Goal: Task Accomplishment & Management: Complete application form

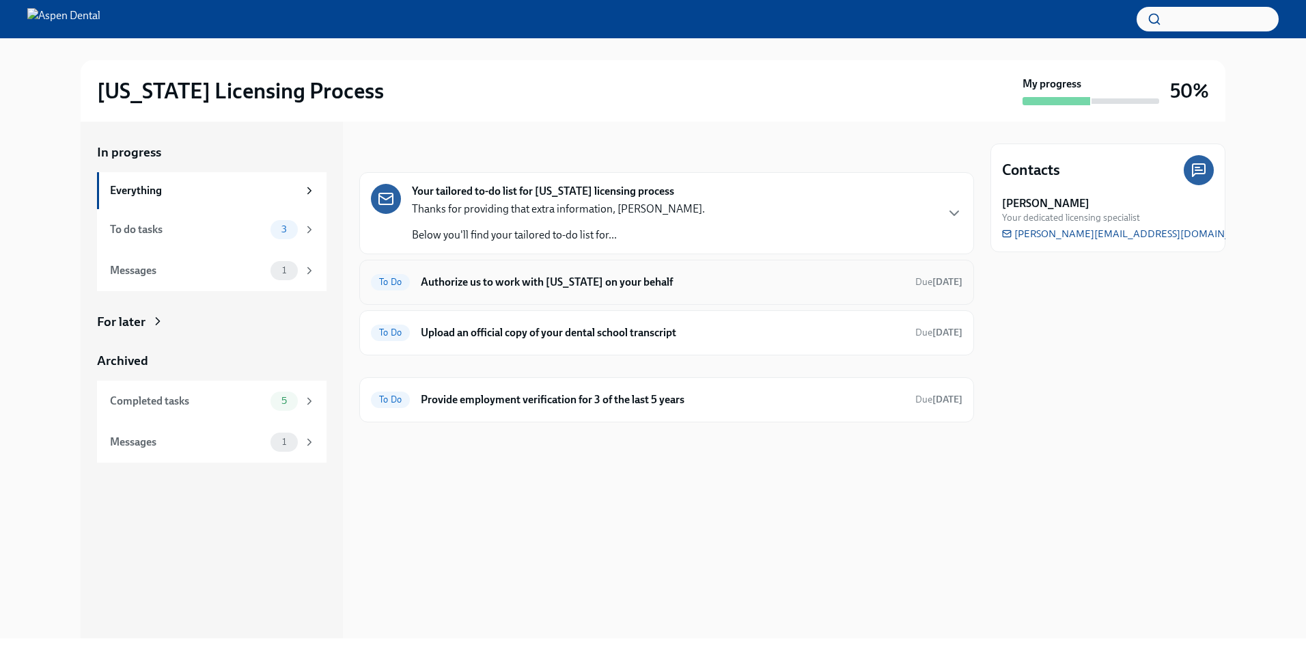
click at [480, 279] on h6 "Authorize us to work with [US_STATE] on your behalf" at bounding box center [663, 282] width 484 height 15
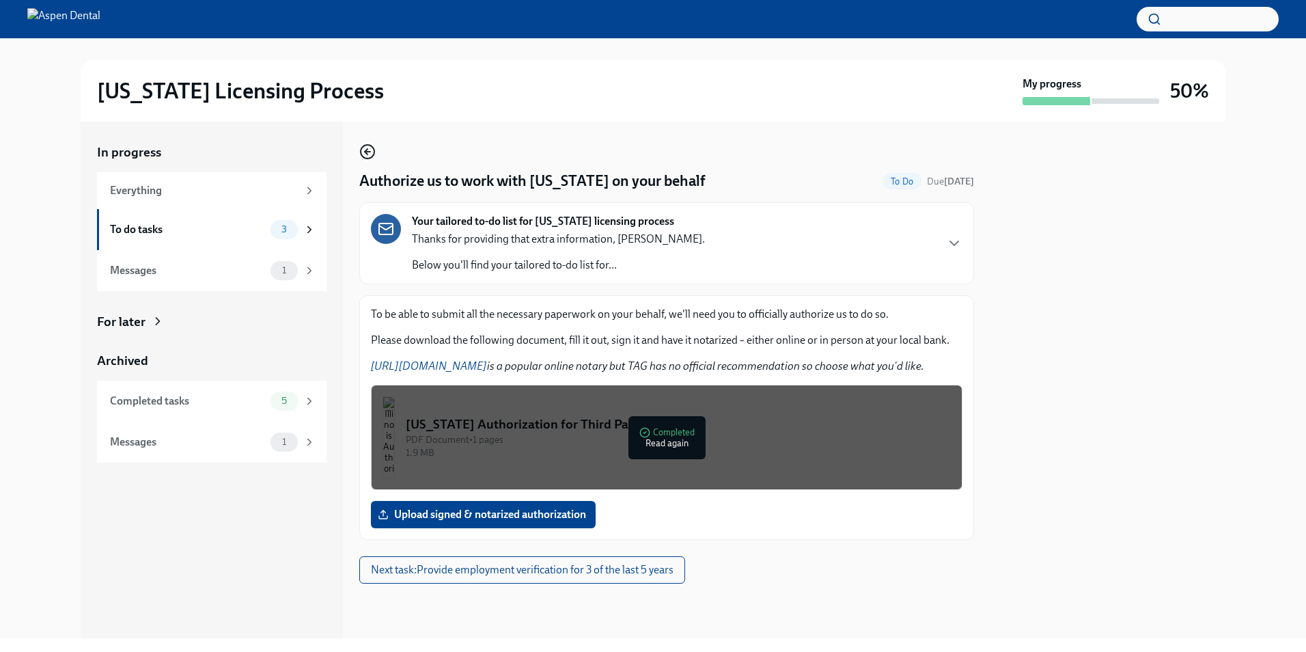
click at [370, 153] on icon "button" at bounding box center [367, 151] width 16 height 16
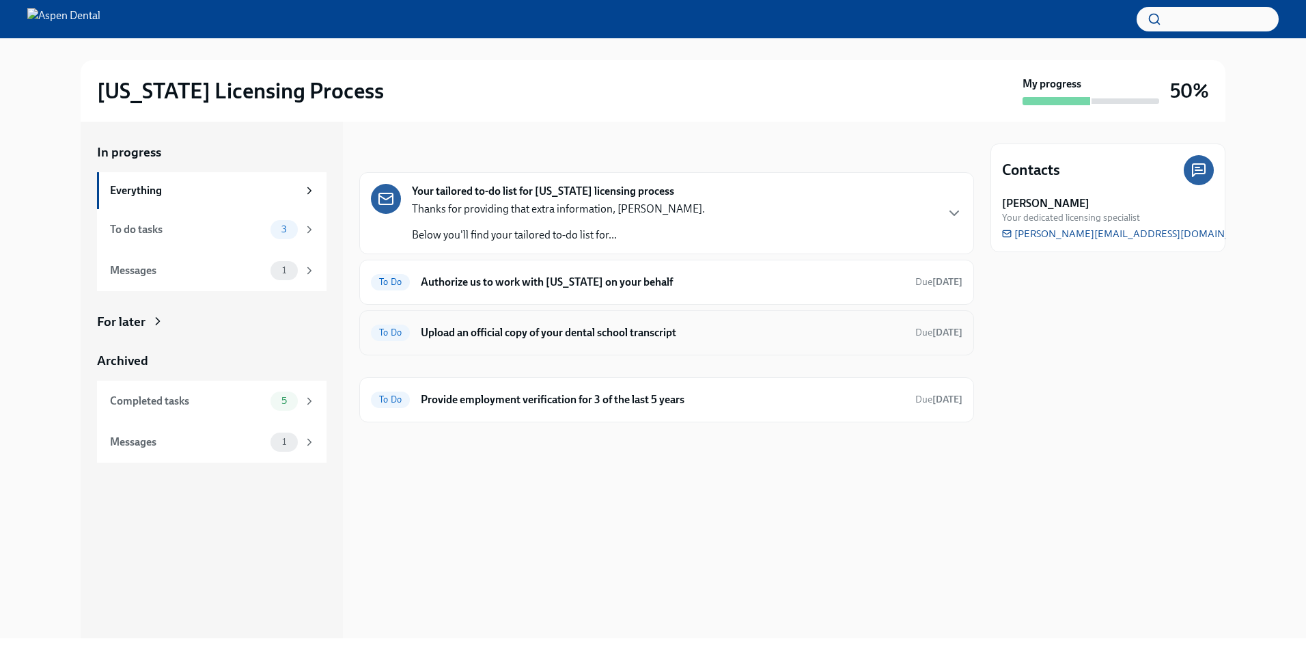
click at [535, 335] on h6 "Upload an official copy of your dental school transcript" at bounding box center [663, 332] width 484 height 15
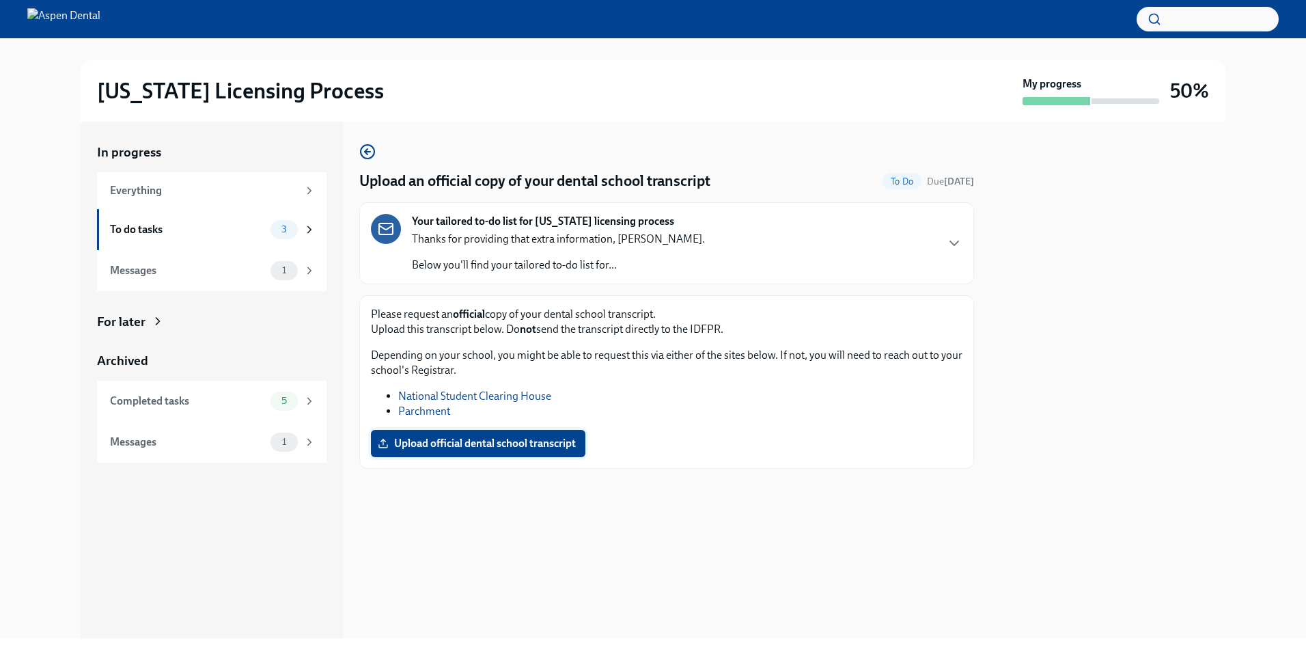
click at [562, 447] on span "Upload official dental school transcript" at bounding box center [478, 444] width 195 height 14
click at [0, 0] on input "Upload official dental school transcript" at bounding box center [0, 0] width 0 height 0
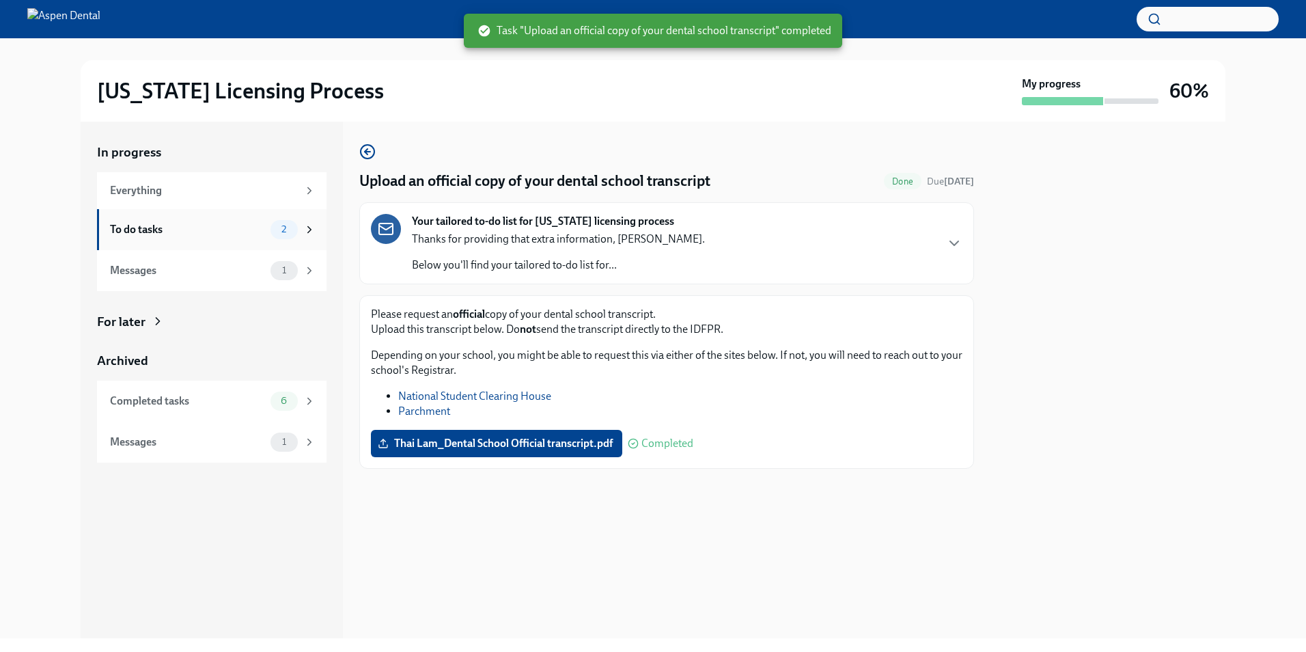
click at [244, 235] on div "To do tasks" at bounding box center [187, 229] width 155 height 15
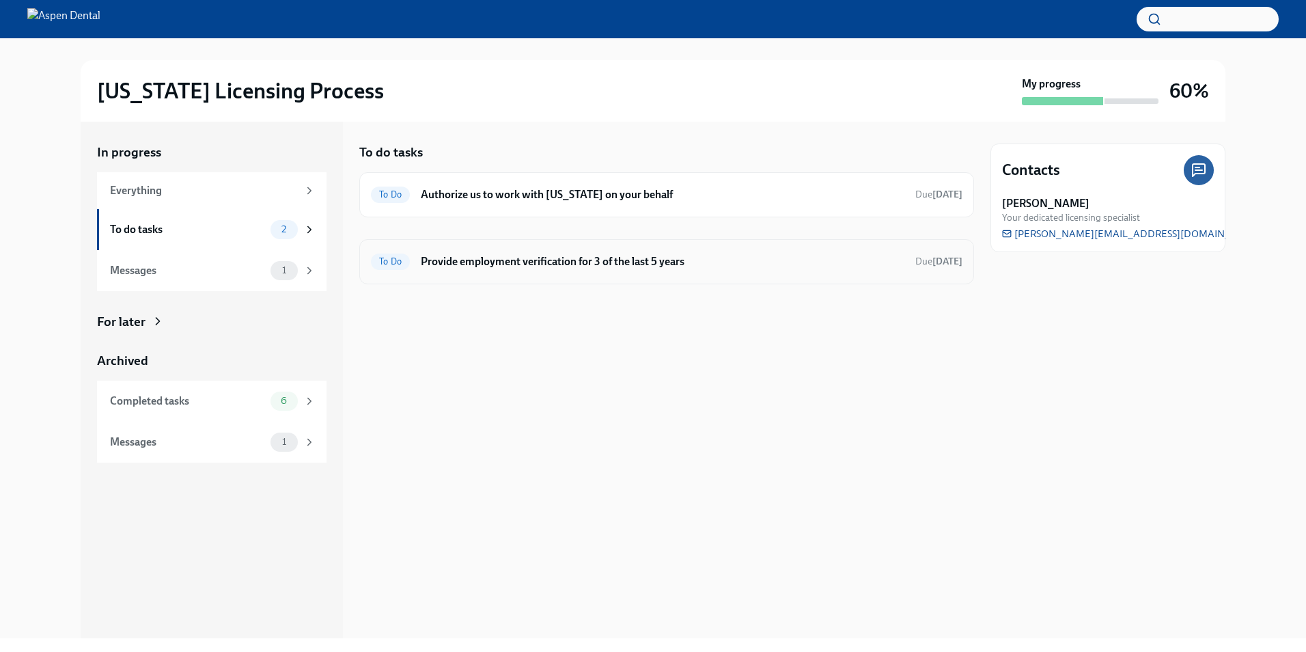
click at [680, 271] on div "To Do Provide employment verification for 3 of the last 5 years Due [DATE]" at bounding box center [667, 262] width 592 height 22
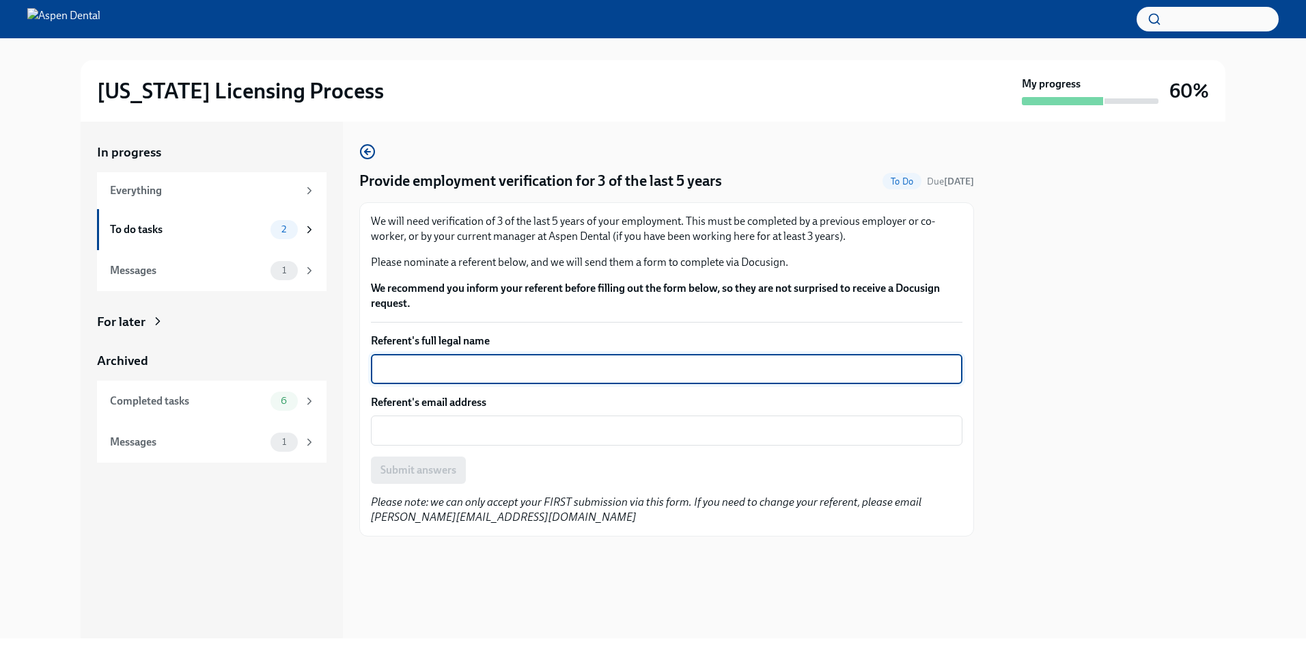
click at [465, 377] on textarea "Referent's full legal name" at bounding box center [666, 369] width 575 height 16
click at [507, 427] on textarea "Referent's email address" at bounding box center [666, 430] width 575 height 16
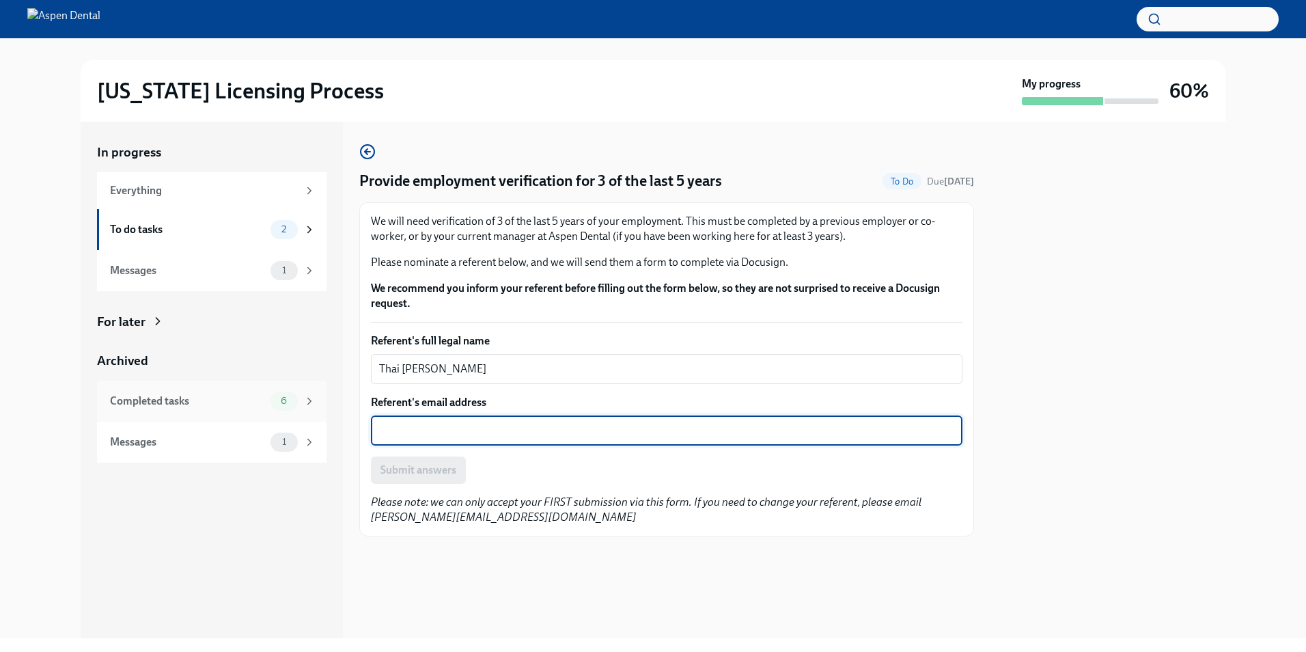
drag, startPoint x: 434, startPoint y: 365, endPoint x: 277, endPoint y: 381, distance: 157.2
click at [314, 377] on div "In progress Everything To do tasks 2 Messages 1 For later Archived Completed ta…" at bounding box center [653, 380] width 1145 height 516
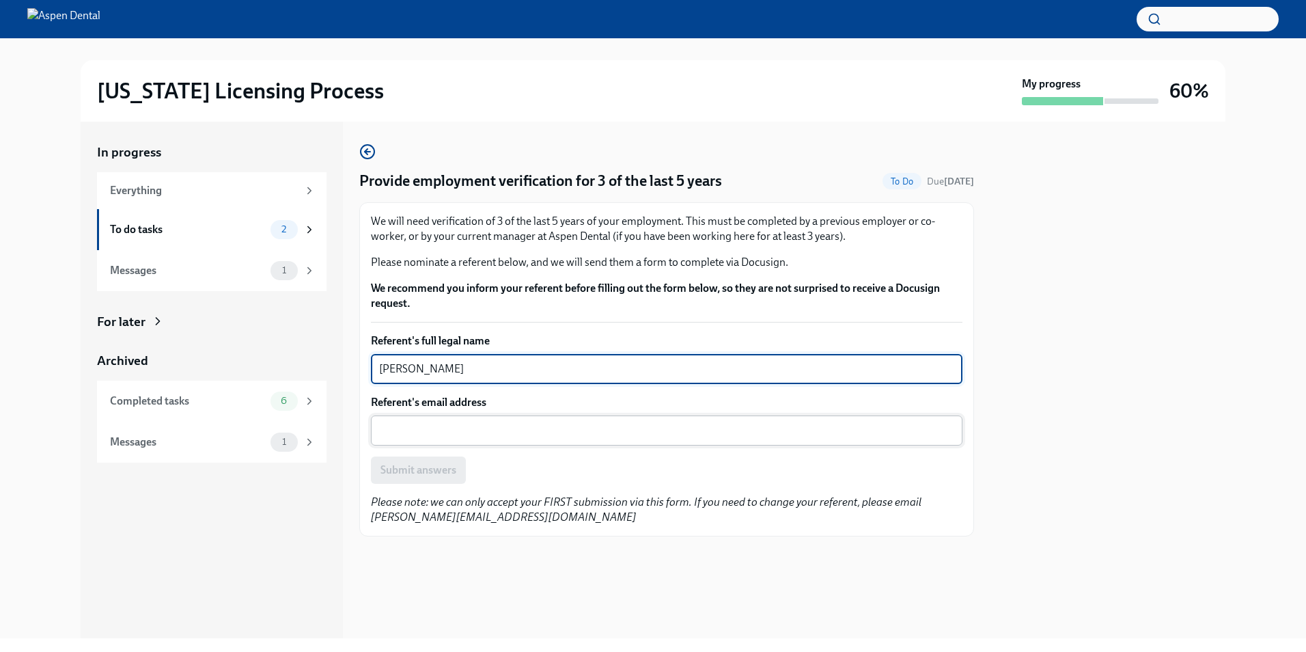
type textarea "[PERSON_NAME]"
click at [424, 430] on textarea "Referent's email address" at bounding box center [666, 430] width 575 height 16
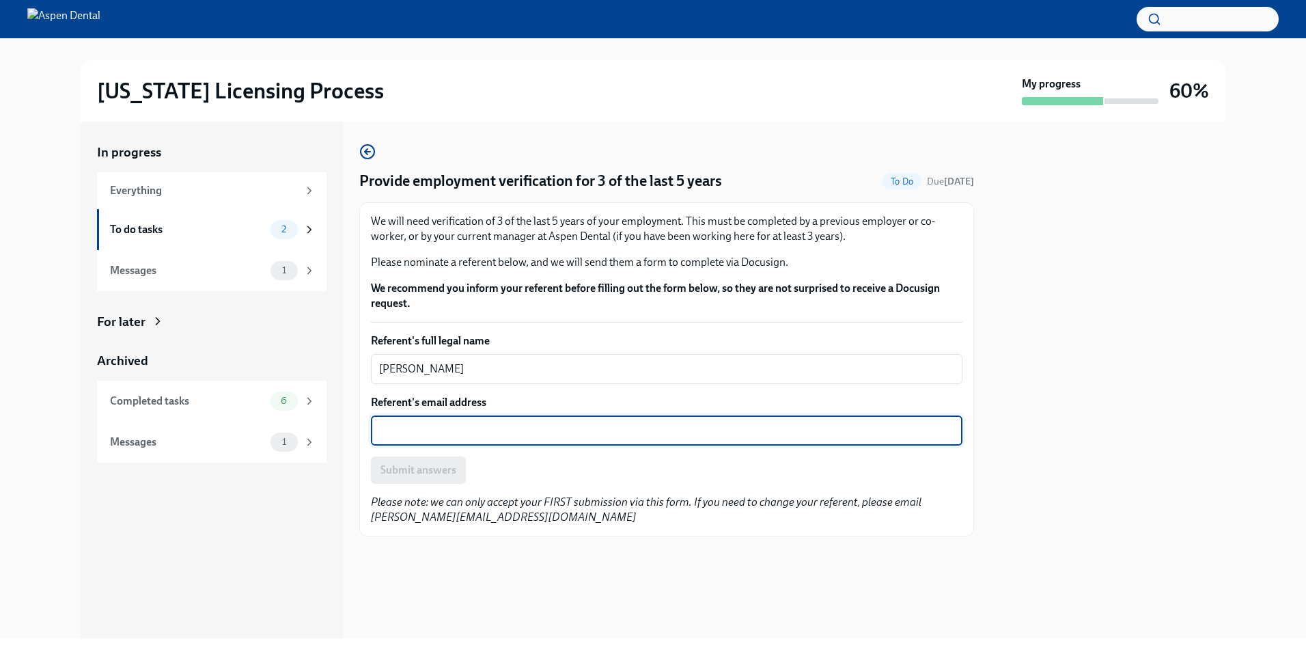
click at [475, 439] on div "x ​" at bounding box center [667, 430] width 592 height 30
click at [521, 430] on textarea "Referent's email address" at bounding box center [666, 430] width 575 height 16
drag, startPoint x: 443, startPoint y: 434, endPoint x: 263, endPoint y: 438, distance: 180.4
click at [263, 438] on div "In progress Everything To do tasks 2 Messages 1 For later Archived Completed ta…" at bounding box center [653, 380] width 1145 height 516
paste textarea "[PERSON_NAME] <[EMAIL_ADDRESS][DOMAIN_NAME]>"
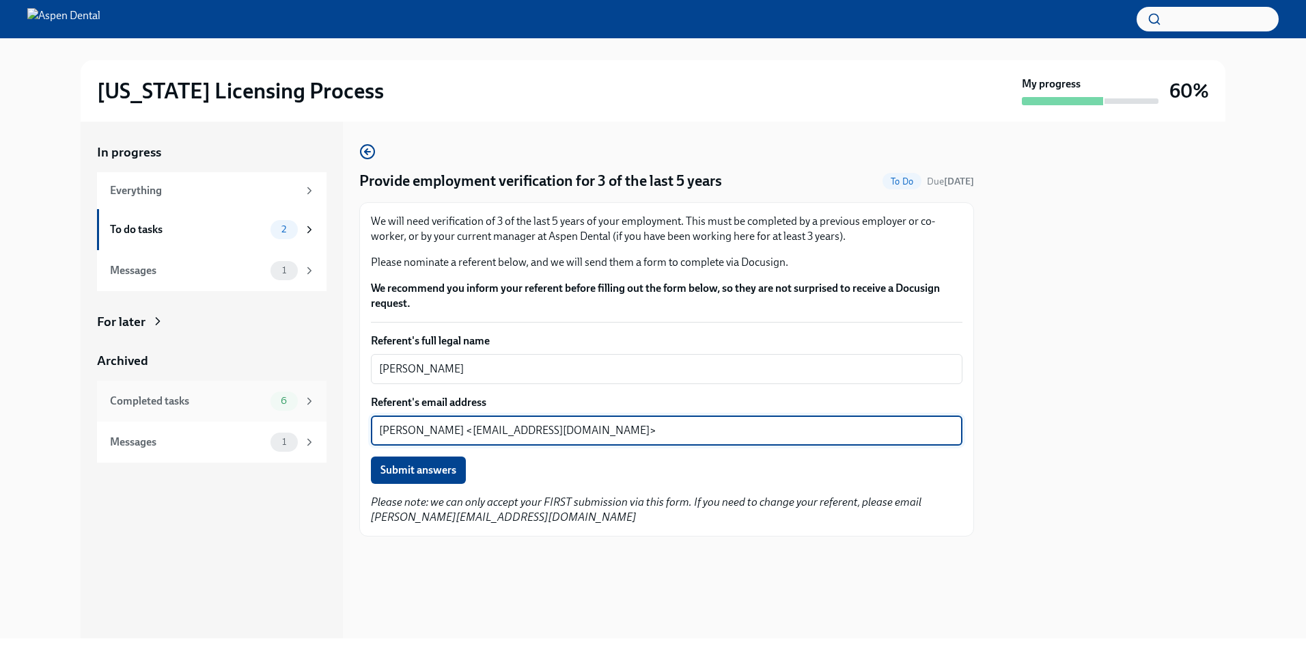
drag, startPoint x: 461, startPoint y: 430, endPoint x: 318, endPoint y: 420, distance: 143.8
click at [318, 420] on div "In progress Everything To do tasks 2 Messages 1 For later Archived Completed ta…" at bounding box center [653, 380] width 1145 height 516
click at [538, 422] on textarea "[EMAIL_ADDRESS][DOMAIN_NAME]>" at bounding box center [666, 430] width 575 height 16
click at [380, 428] on textarea "[EMAIL_ADDRESS][DOMAIN_NAME]" at bounding box center [666, 430] width 575 height 16
type textarea "[EMAIL_ADDRESS][DOMAIN_NAME]"
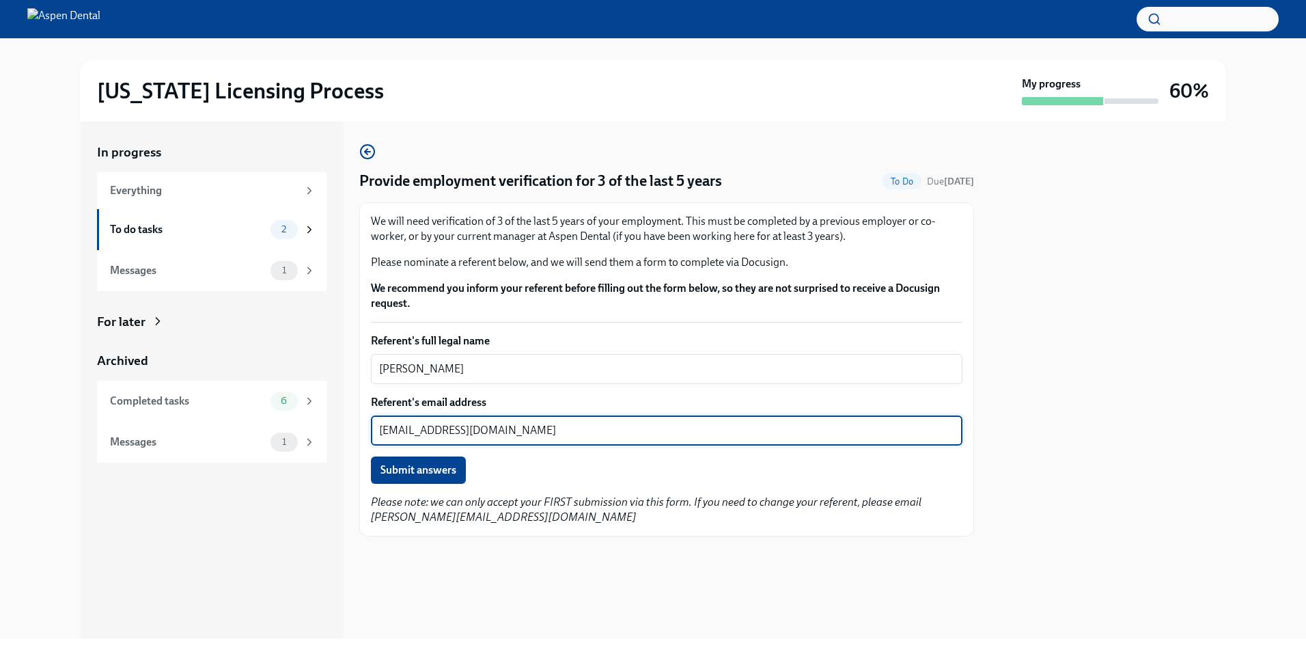
click at [426, 461] on button "Submit answers" at bounding box center [418, 469] width 95 height 27
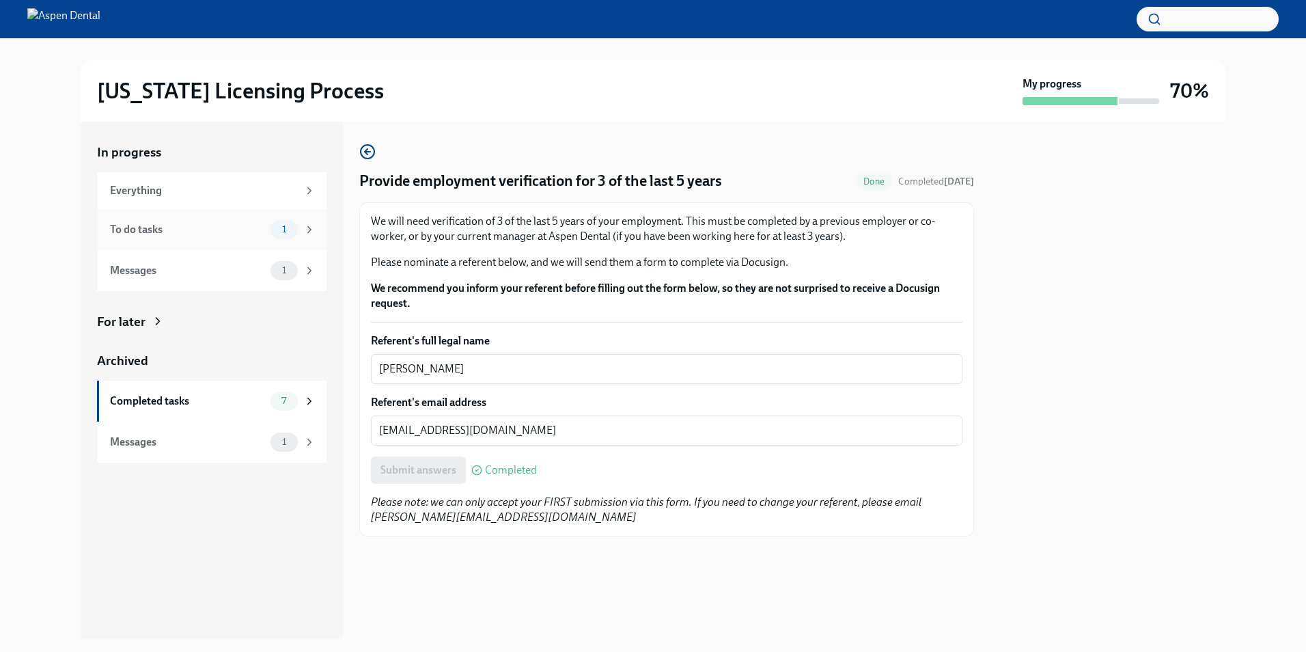
click at [231, 237] on div "To do tasks 1" at bounding box center [213, 229] width 206 height 19
